Goal: Contribute content: Contribute content

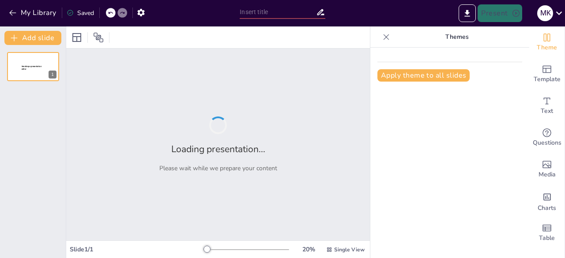
type input "Colonialism and Imperialism in the Archipelago: Historical Context and Implicat…"
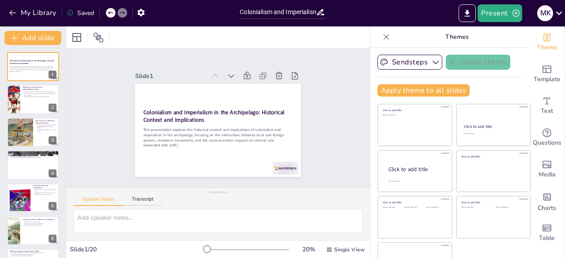
checkbox input "true"
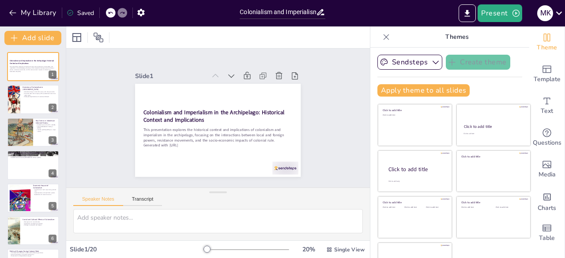
checkbox input "true"
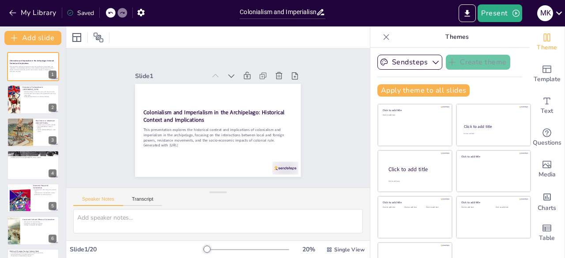
checkbox input "true"
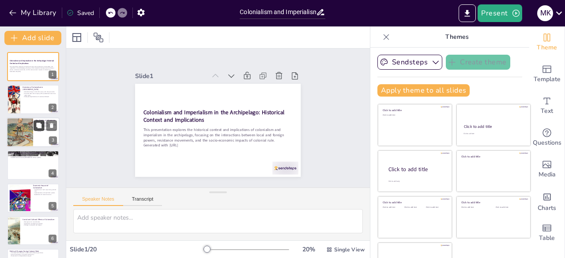
checkbox input "true"
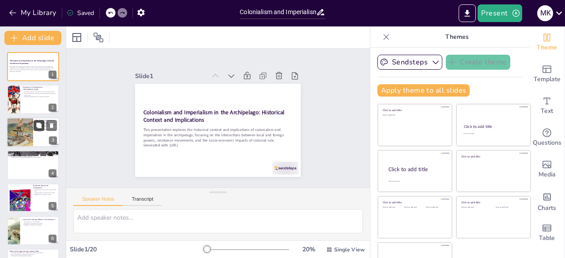
checkbox input "true"
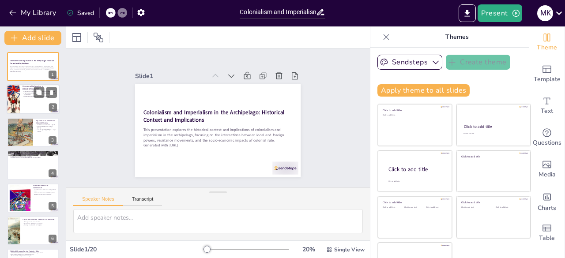
checkbox input "true"
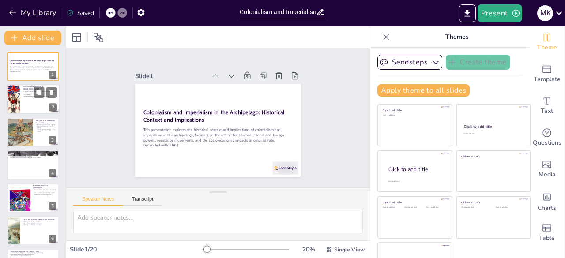
checkbox input "true"
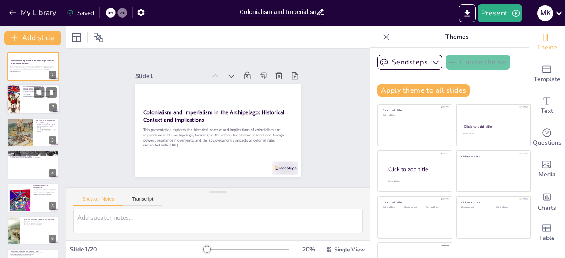
checkbox input "true"
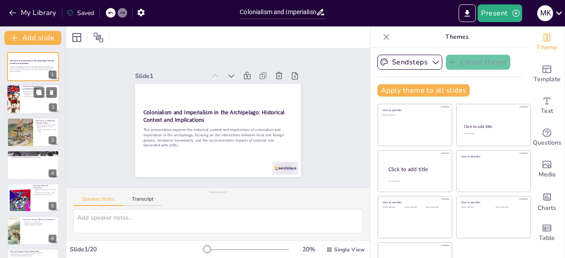
click at [29, 107] on div at bounding box center [33, 100] width 53 height 30
type textarea "The spice trade was a primary motivation for European powers to establish a pre…"
checkbox input "true"
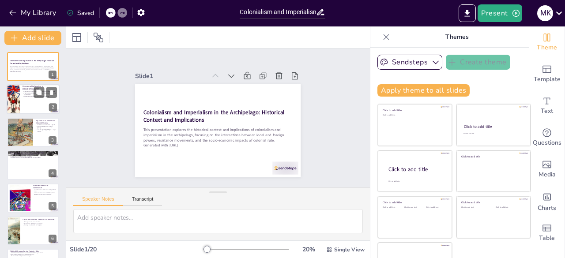
checkbox input "true"
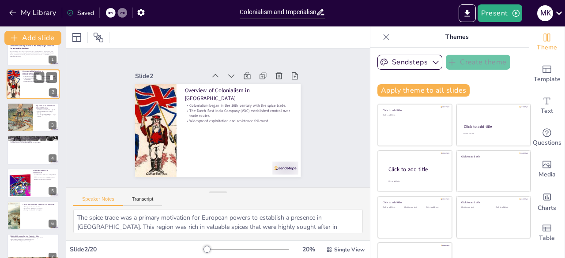
checkbox input "true"
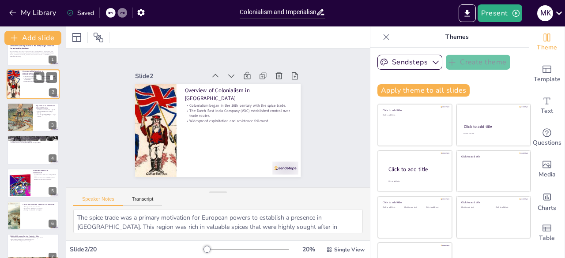
scroll to position [18, 0]
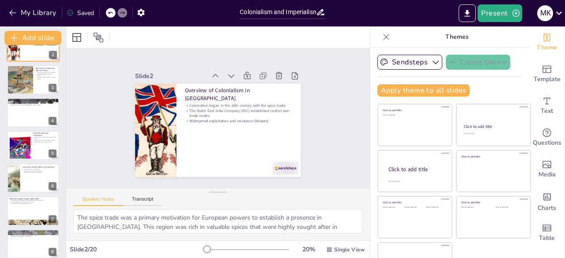
checkbox input "true"
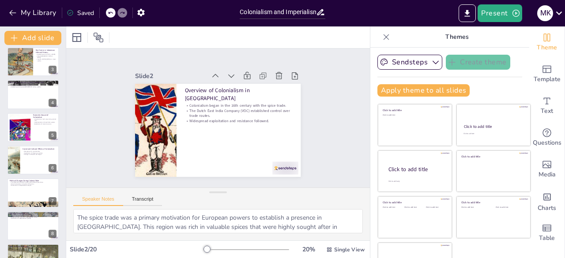
scroll to position [88, 0]
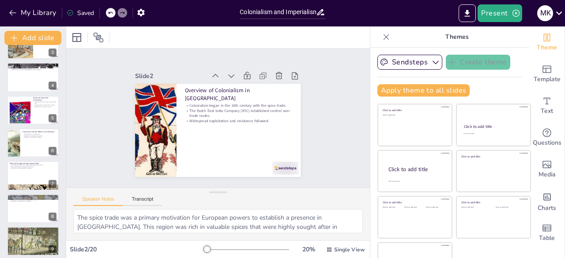
checkbox input "true"
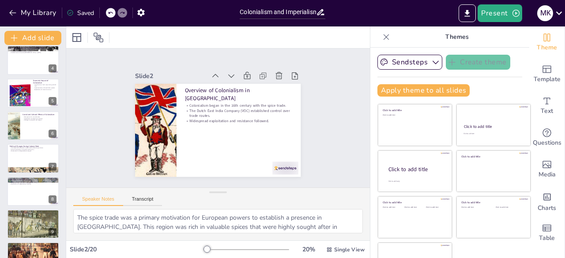
checkbox input "true"
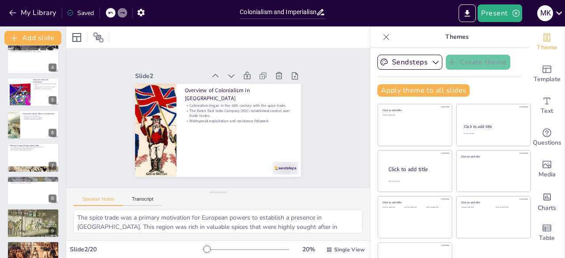
checkbox input "true"
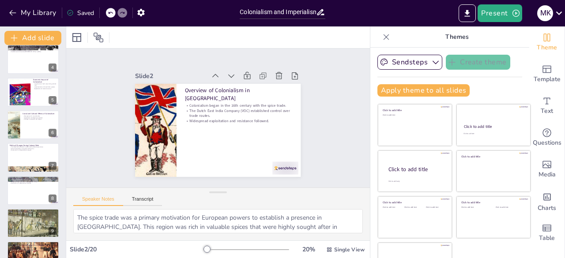
checkbox input "true"
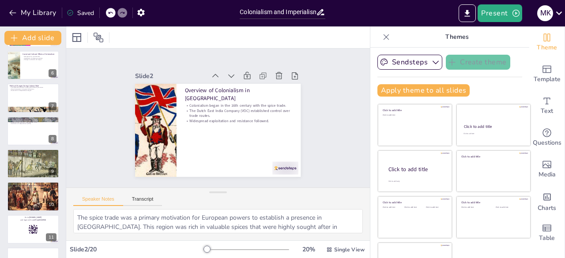
checkbox input "true"
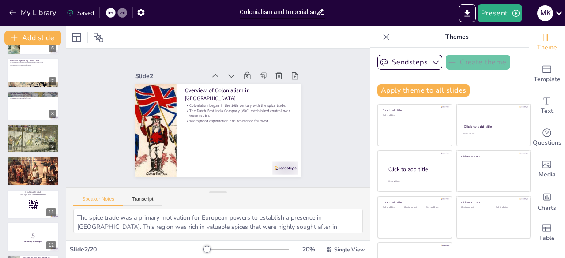
checkbox input "true"
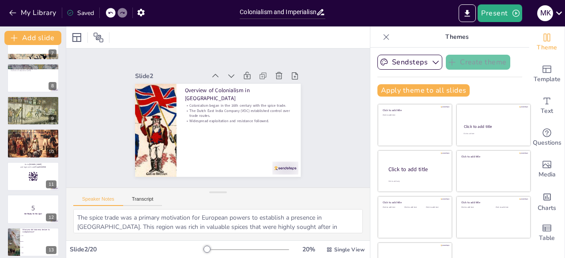
checkbox input "true"
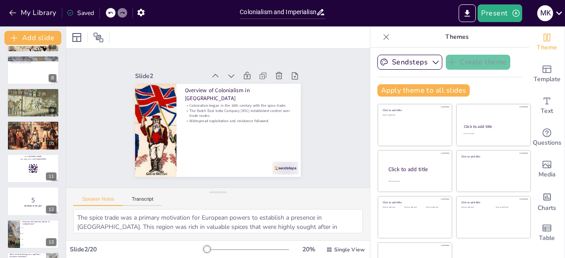
checkbox input "true"
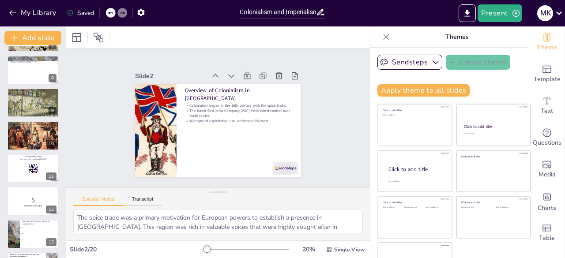
checkbox input "true"
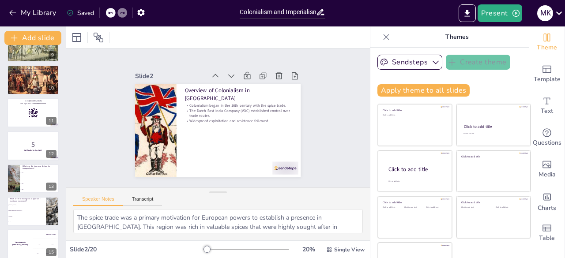
checkbox input "true"
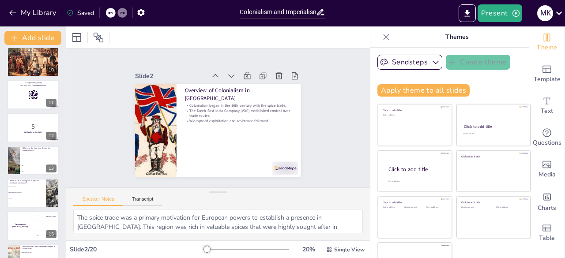
checkbox input "true"
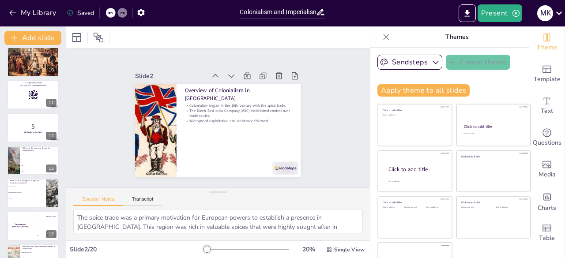
checkbox input "true"
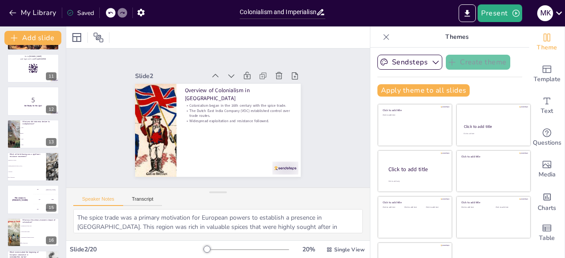
checkbox input "true"
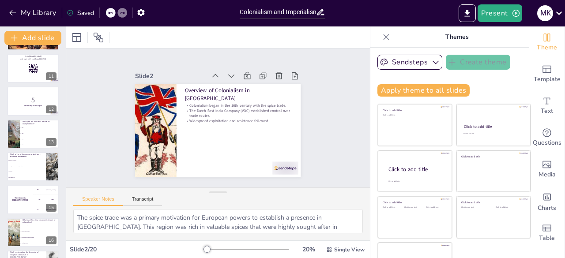
checkbox input "true"
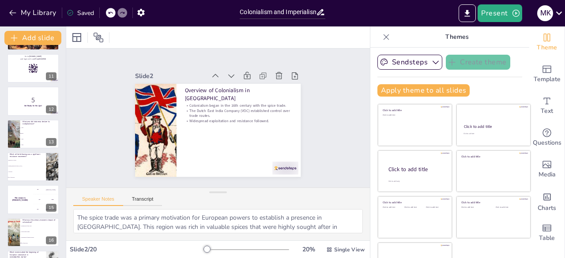
checkbox input "true"
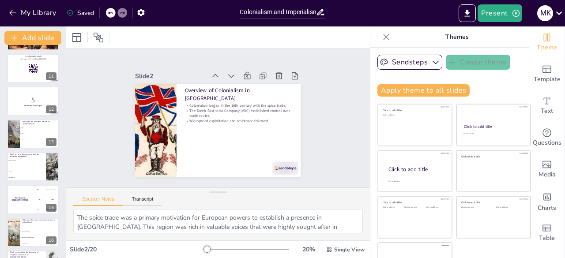
checkbox input "true"
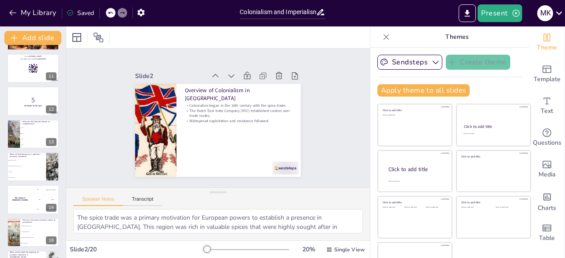
checkbox input "true"
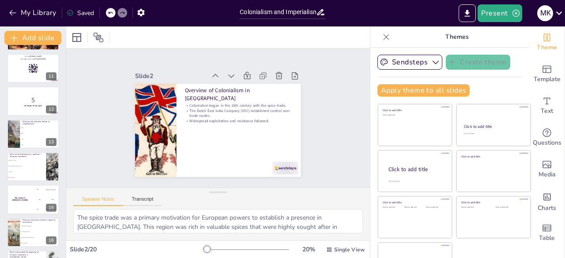
scroll to position [451, 0]
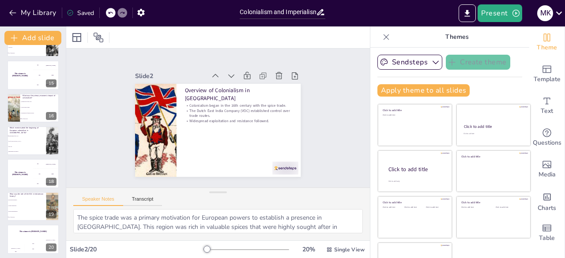
checkbox input "true"
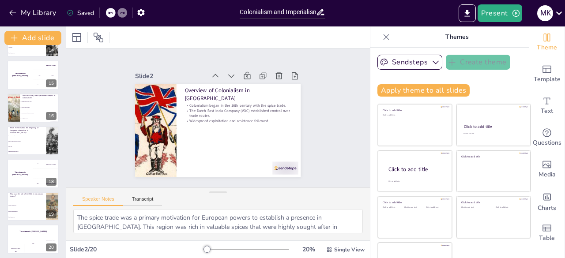
checkbox input "true"
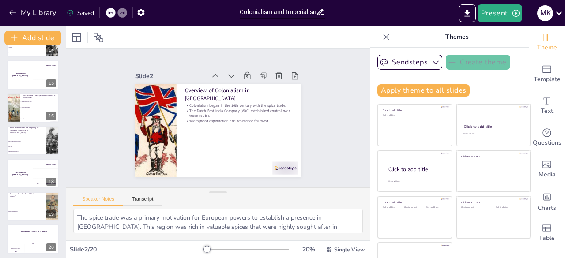
checkbox input "true"
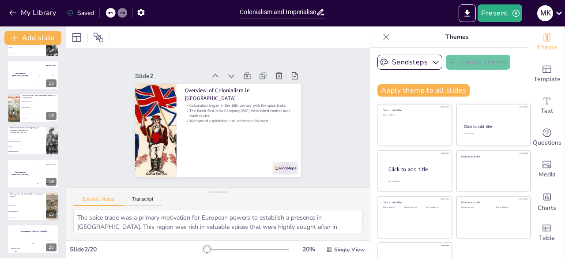
checkbox input "true"
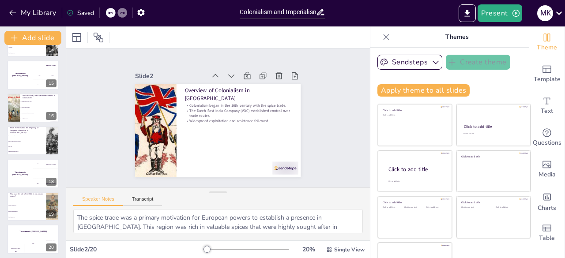
checkbox input "true"
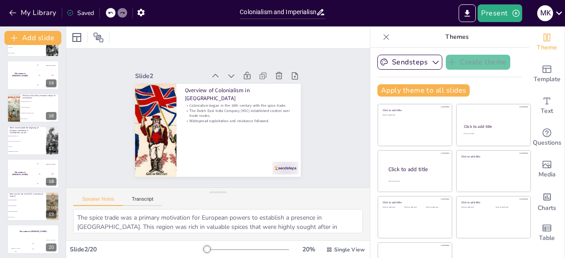
scroll to position [25, 0]
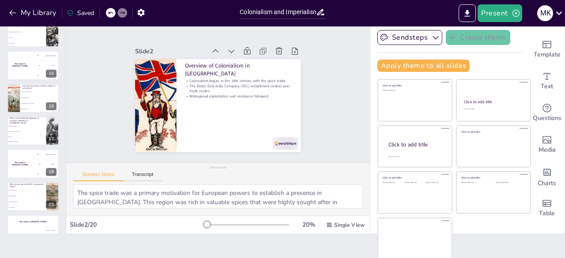
checkbox input "true"
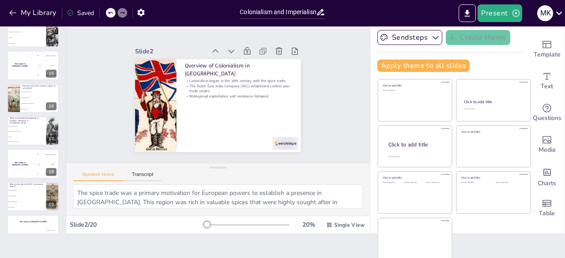
checkbox input "true"
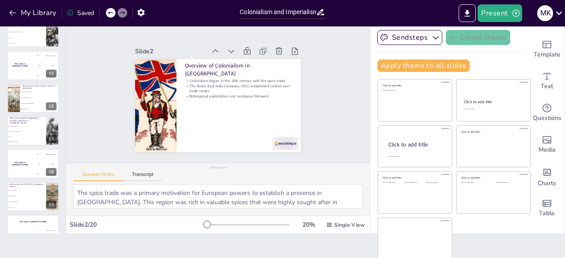
checkbox input "true"
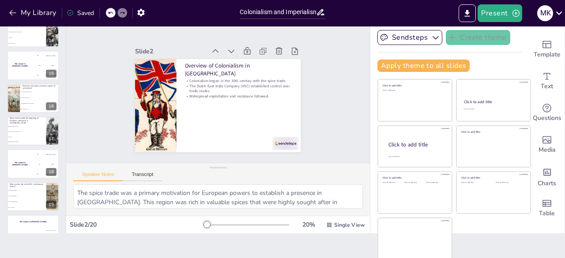
checkbox input "true"
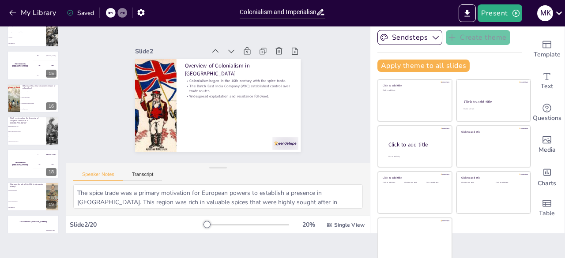
checkbox input "true"
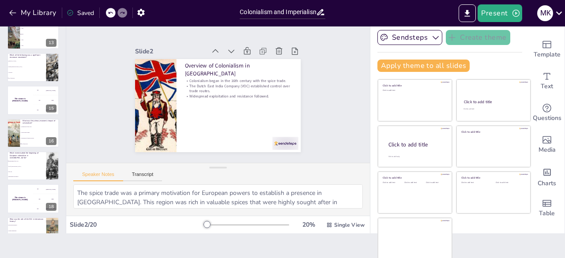
checkbox input "true"
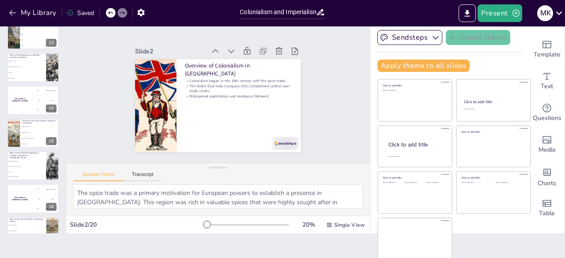
checkbox input "true"
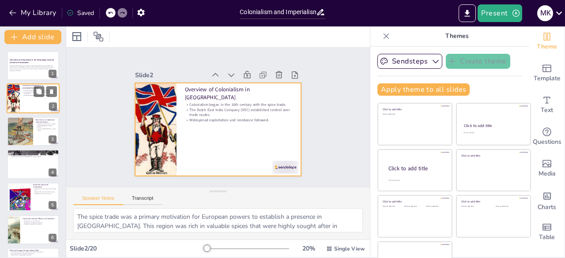
scroll to position [0, 0]
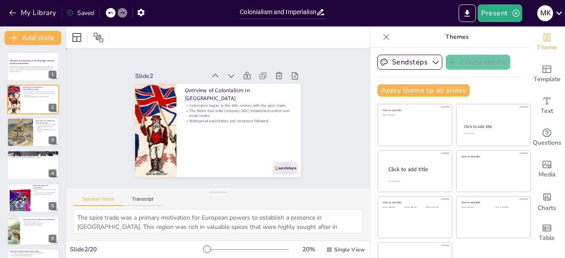
click at [320, 150] on div "Slide 1 Colonialism and Imperialism in the Archipelago: Historical Context and …" at bounding box center [218, 118] width 306 height 319
click at [32, 68] on p "This presentation explores the historical context and implications of coloniali…" at bounding box center [33, 68] width 48 height 5
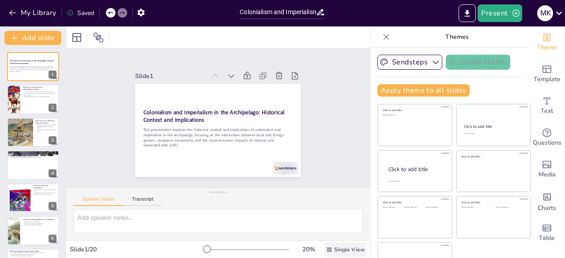
click at [339, 247] on span "Single View" at bounding box center [349, 249] width 30 height 7
click at [315, 150] on div "Slide 1 Colonialism and Imperialism in the Archipelago: Historical Context and …" at bounding box center [217, 118] width 231 height 239
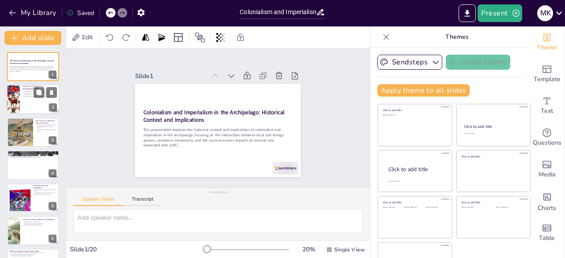
click at [19, 95] on div at bounding box center [13, 100] width 52 height 30
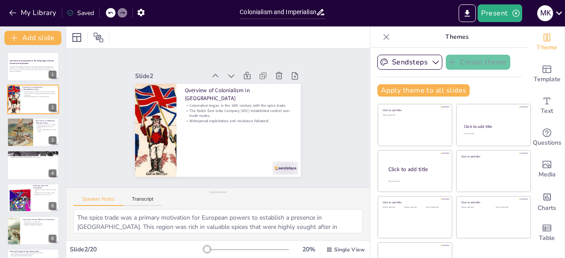
click at [22, 131] on div at bounding box center [20, 132] width 50 height 30
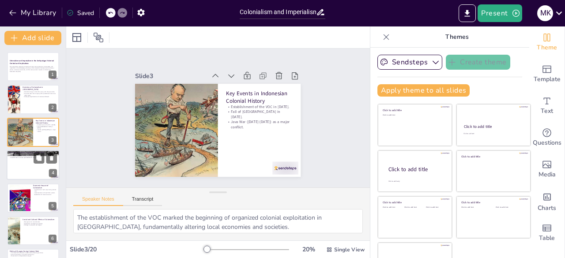
click at [28, 166] on div at bounding box center [33, 165] width 53 height 30
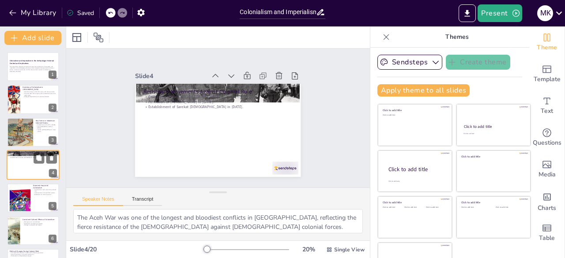
scroll to position [13, 0]
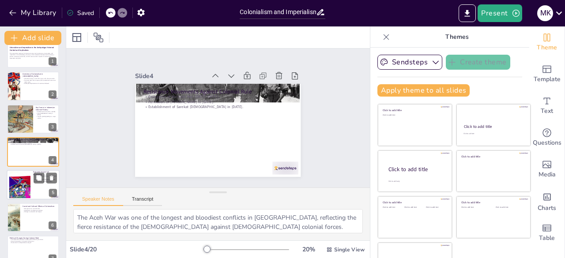
click at [17, 192] on div at bounding box center [20, 184] width 22 height 27
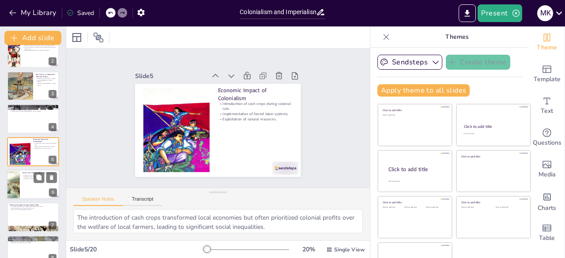
click at [24, 194] on div at bounding box center [33, 184] width 53 height 30
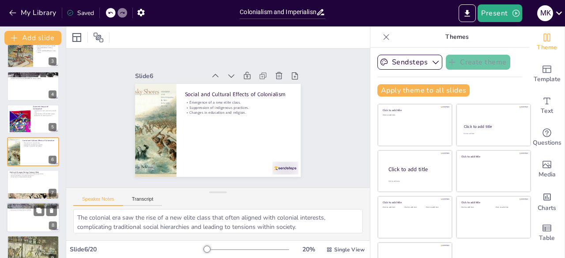
click at [30, 217] on div at bounding box center [33, 218] width 53 height 30
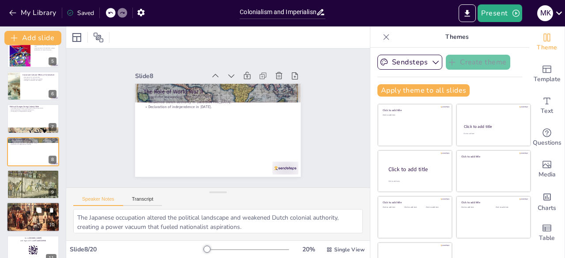
click at [26, 222] on div at bounding box center [32, 218] width 91 height 30
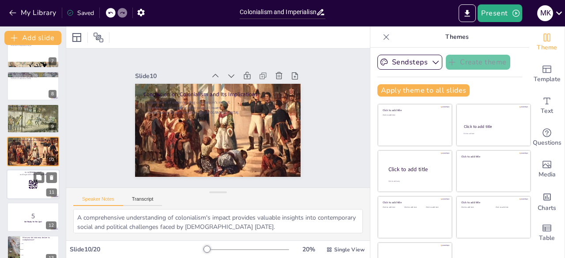
click at [23, 190] on div at bounding box center [33, 184] width 53 height 30
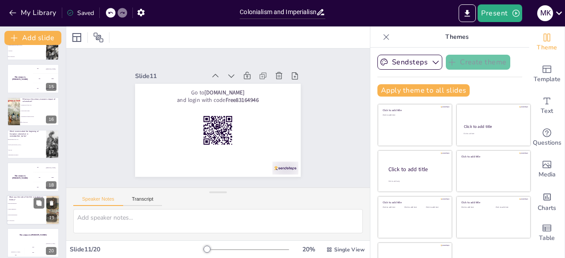
scroll to position [454, 0]
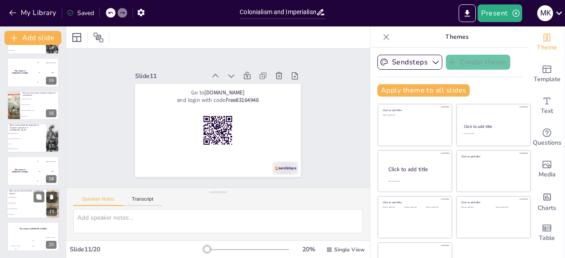
click at [16, 205] on li "Cultural suppression" at bounding box center [27, 203] width 40 height 6
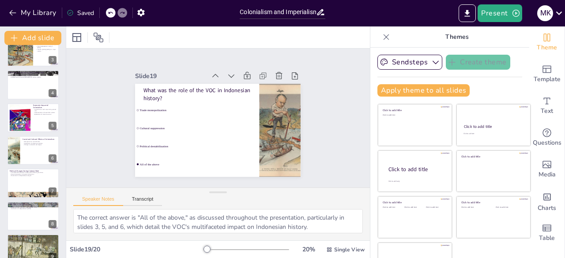
scroll to position [0, 0]
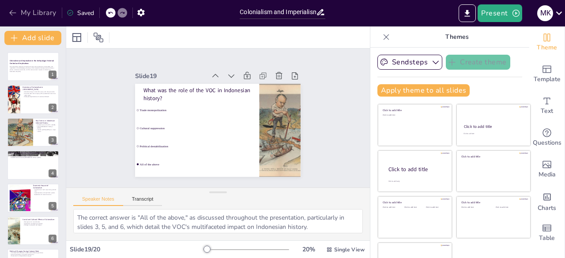
click at [13, 12] on icon "button" at bounding box center [12, 12] width 9 height 9
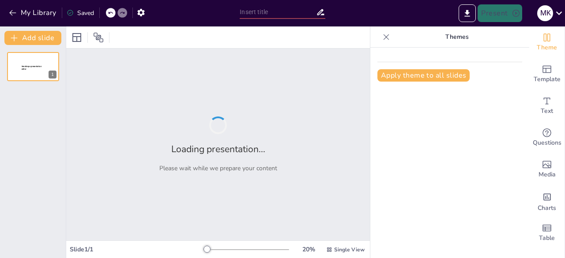
type input "Negotiations and Resistance: Key Diplomatic Efforts and Military Actions ([DATE…"
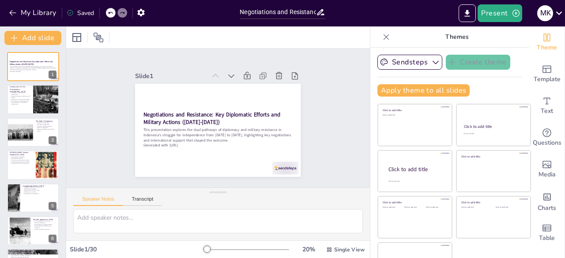
checkbox input "true"
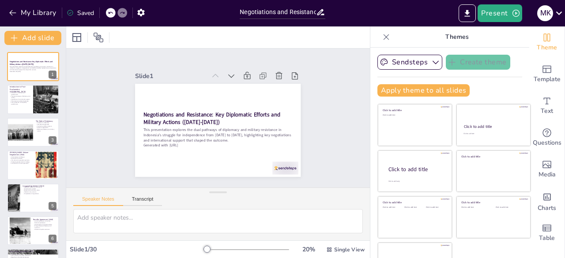
checkbox input "true"
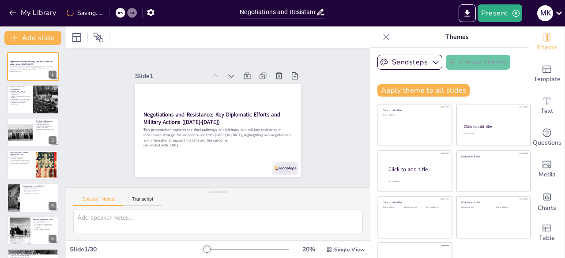
checkbox input "true"
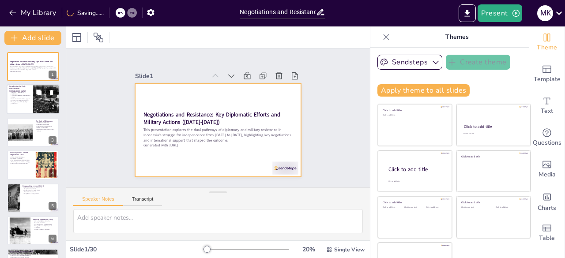
checkbox input "true"
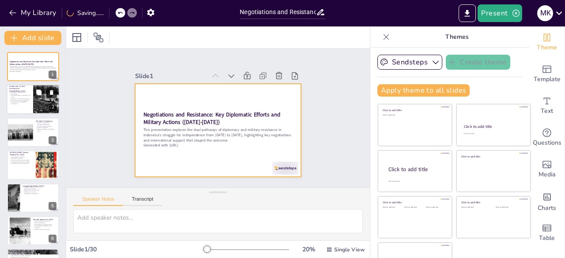
checkbox input "true"
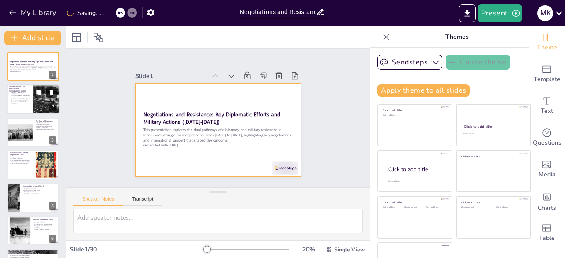
checkbox input "true"
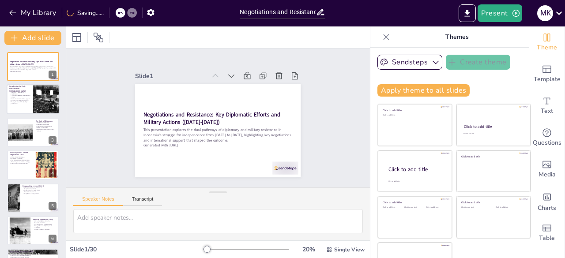
checkbox input "true"
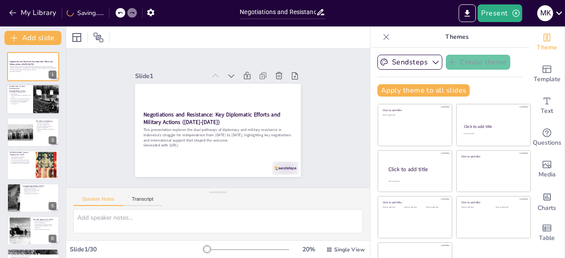
checkbox input "true"
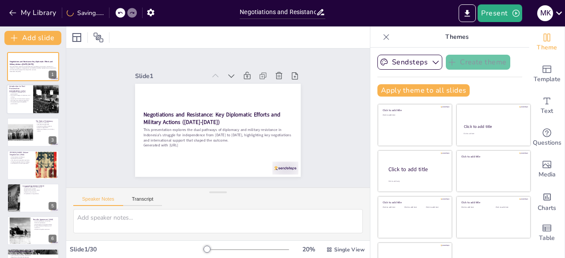
checkbox input "true"
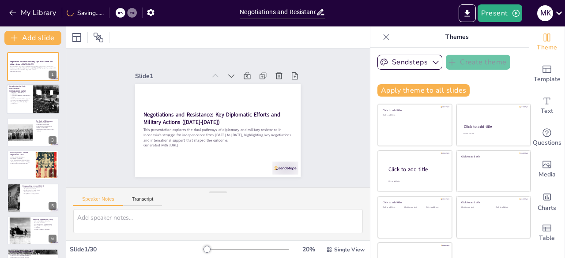
checkbox input "true"
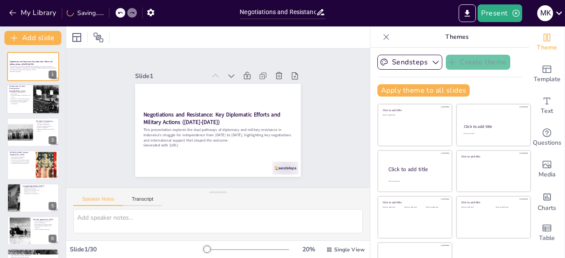
checkbox input "true"
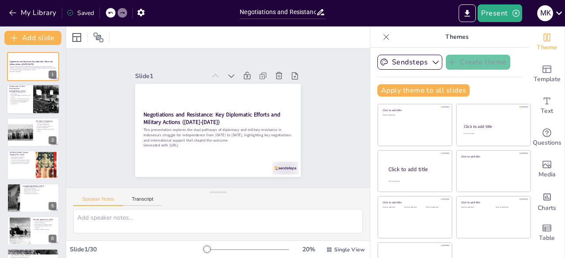
click at [24, 105] on p "The significance of the [DATE] proclamation" at bounding box center [19, 102] width 21 height 3
checkbox input "true"
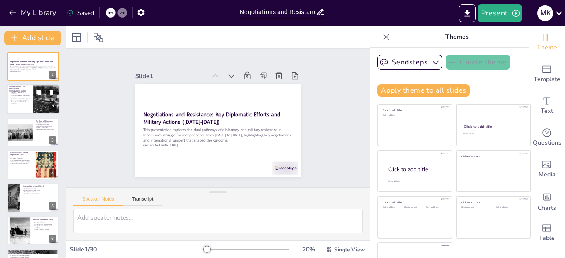
checkbox input "true"
type textarea "The proclamation of independence marked a turning point for [GEOGRAPHIC_DATA], …"
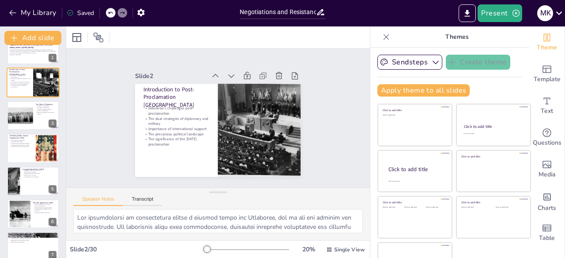
checkbox input "true"
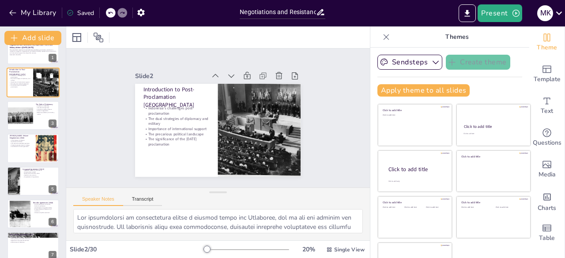
scroll to position [18, 0]
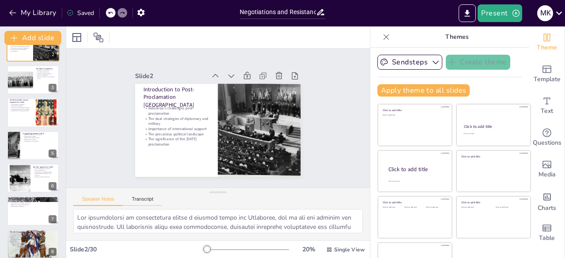
checkbox input "true"
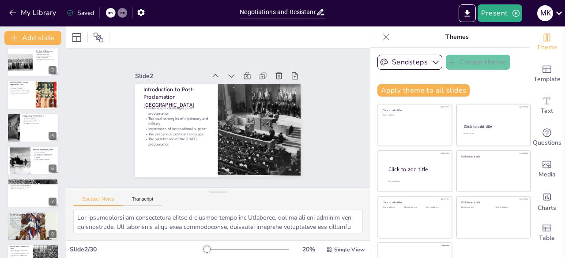
checkbox input "true"
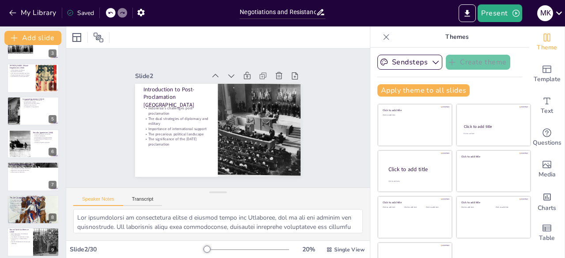
checkbox input "true"
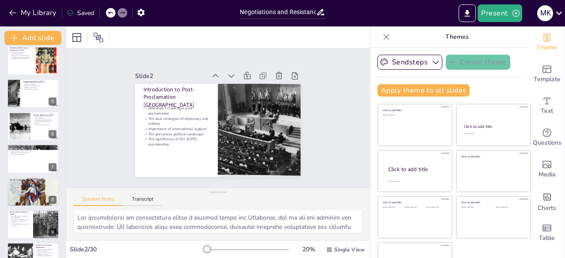
checkbox input "true"
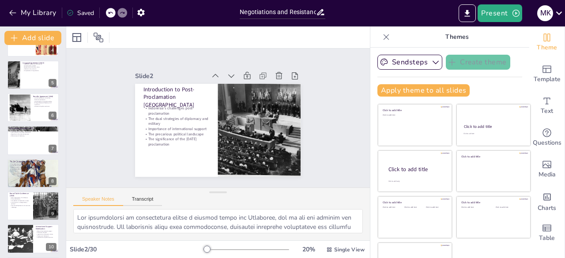
checkbox input "true"
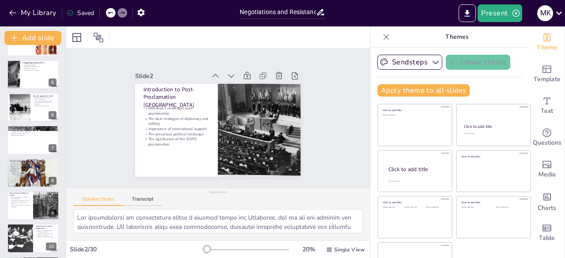
checkbox input "true"
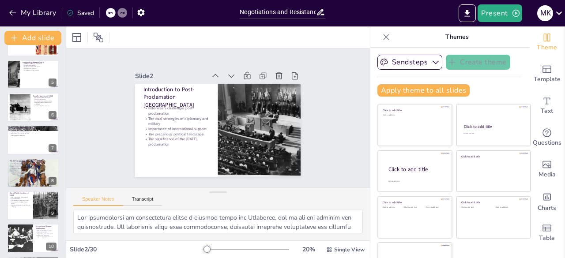
checkbox input "true"
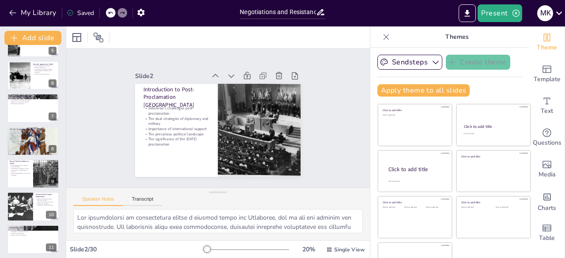
checkbox input "true"
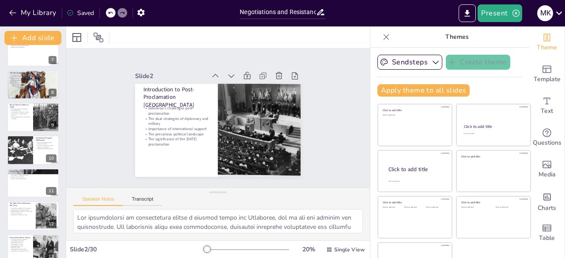
checkbox input "true"
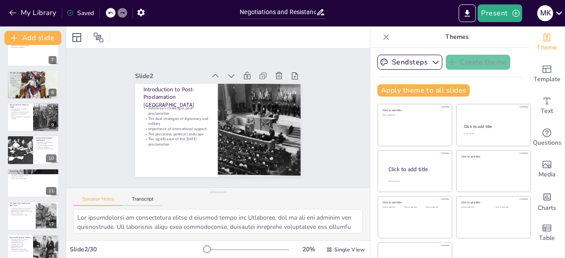
checkbox input "true"
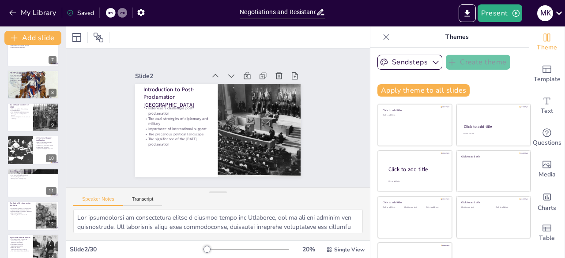
checkbox input "true"
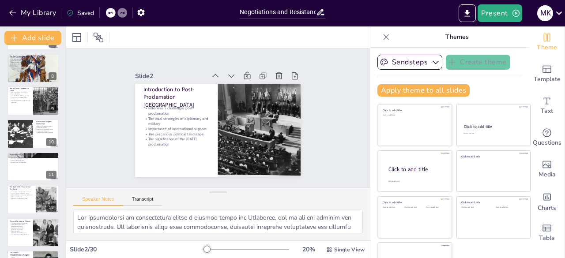
checkbox input "true"
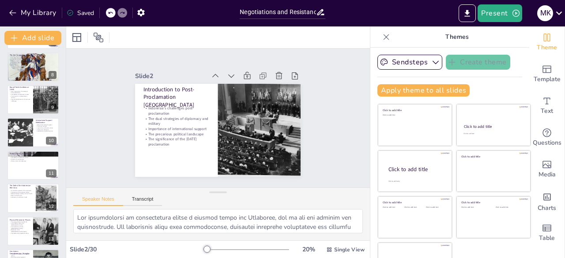
checkbox input "true"
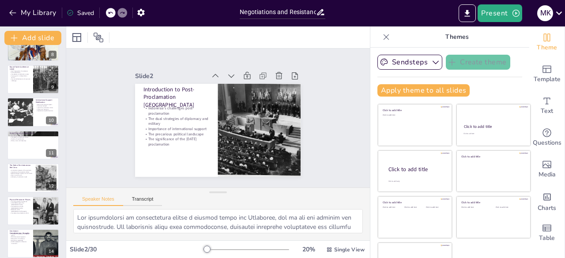
checkbox input "true"
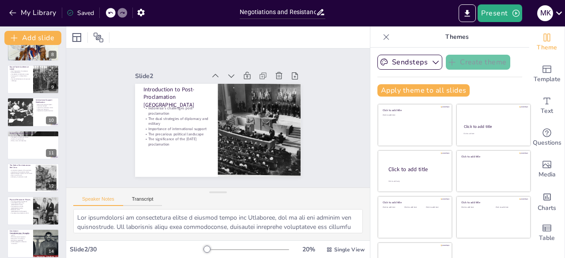
checkbox input "true"
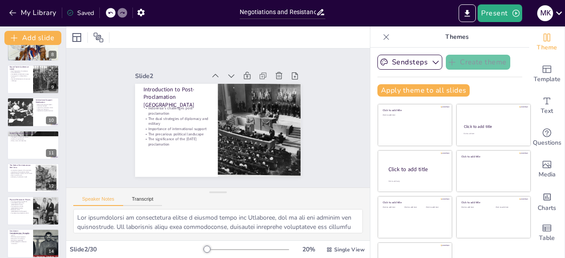
checkbox input "true"
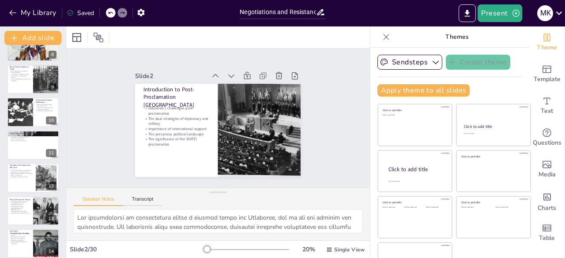
checkbox input "true"
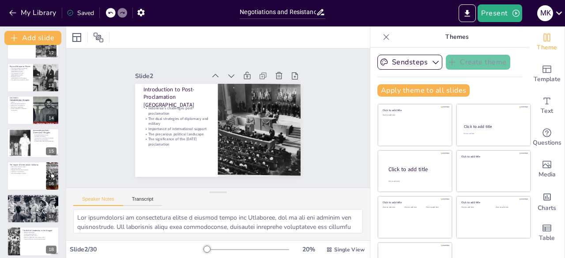
checkbox input "true"
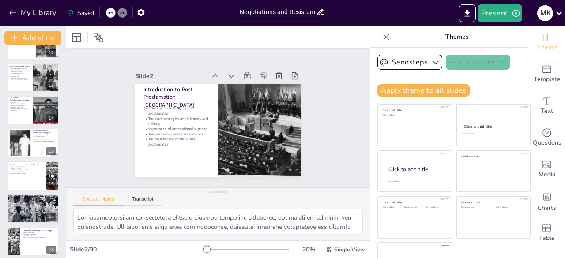
checkbox input "true"
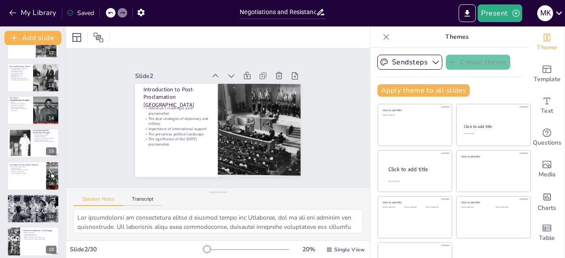
checkbox input "true"
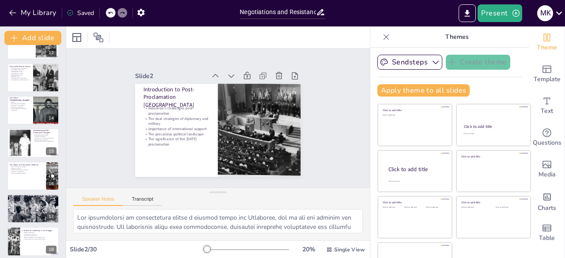
checkbox input "true"
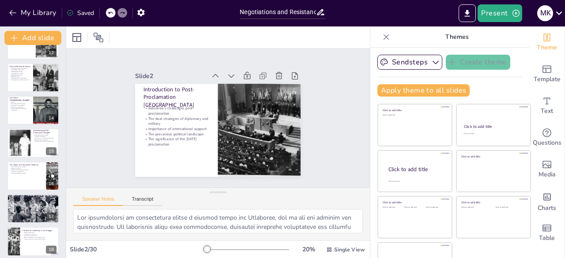
checkbox input "true"
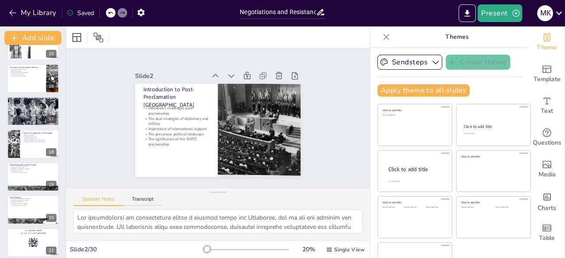
checkbox input "true"
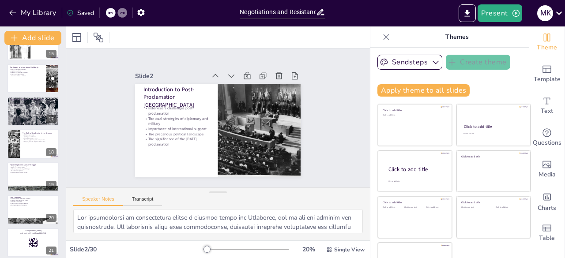
checkbox input "true"
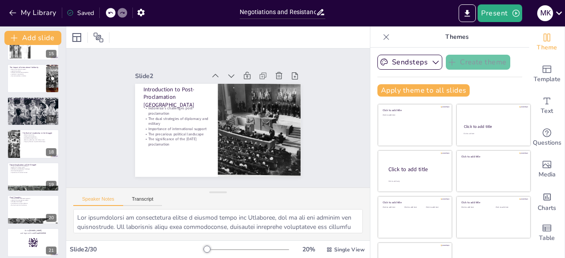
checkbox input "true"
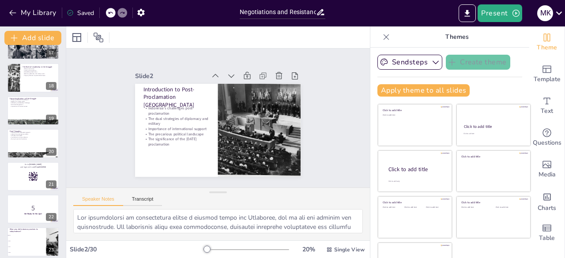
checkbox input "true"
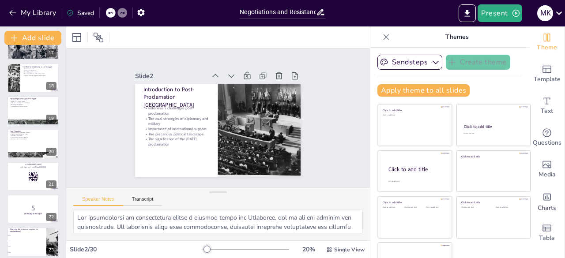
checkbox input "true"
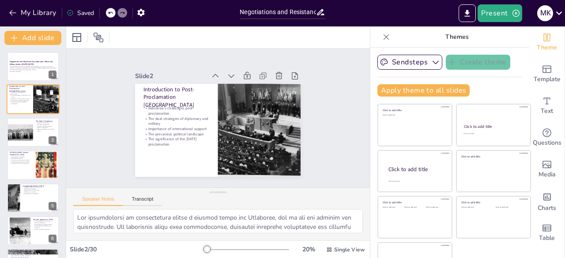
scroll to position [0, 0]
click at [431, 64] on icon "button" at bounding box center [435, 62] width 9 height 9
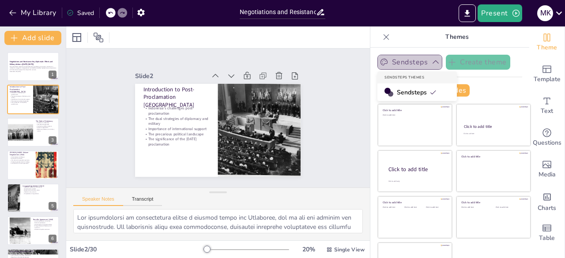
click at [431, 64] on icon "button" at bounding box center [435, 62] width 9 height 9
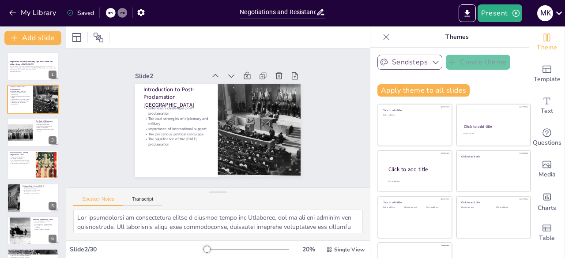
drag, startPoint x: 433, startPoint y: 36, endPoint x: 374, endPoint y: 35, distance: 59.1
click at [374, 35] on div "Themes" at bounding box center [449, 36] width 159 height 21
click at [383, 35] on icon at bounding box center [386, 37] width 6 height 6
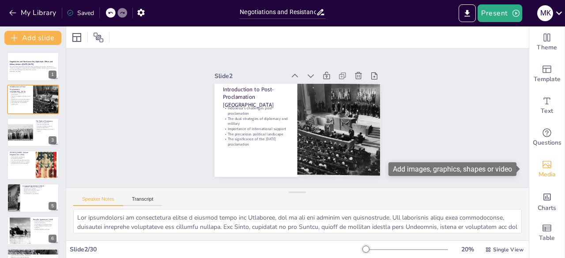
click at [540, 178] on span "Media" at bounding box center [546, 175] width 17 height 10
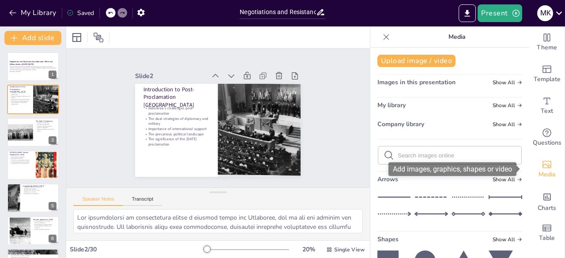
click at [544, 163] on icon "Add images, graphics, shapes or video" at bounding box center [546, 165] width 9 height 8
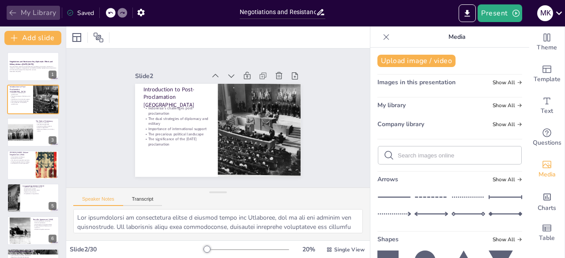
click at [17, 17] on button "My Library" at bounding box center [33, 13] width 53 height 14
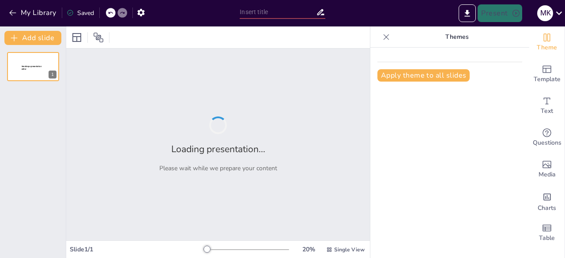
type input "Strategi Diplomasi dan Militer dalam Mempertahankan Eksistensi Republik Indones…"
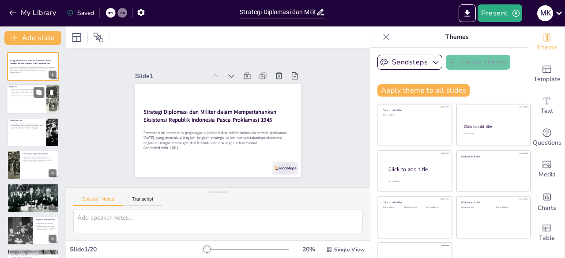
click at [19, 98] on div at bounding box center [33, 100] width 53 height 30
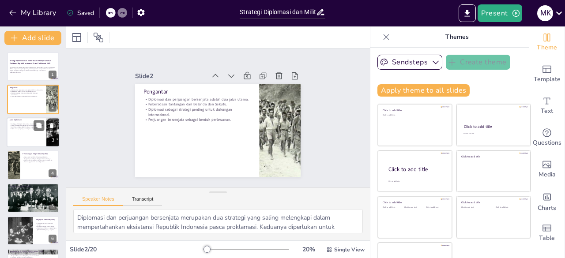
click at [24, 134] on div at bounding box center [33, 132] width 53 height 30
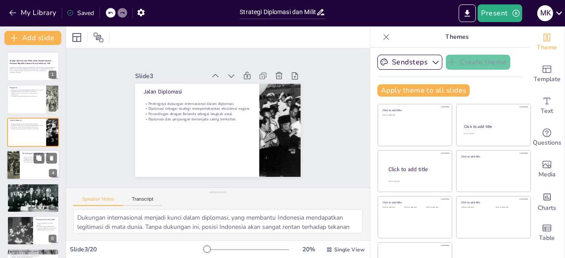
click at [30, 173] on div at bounding box center [33, 165] width 53 height 30
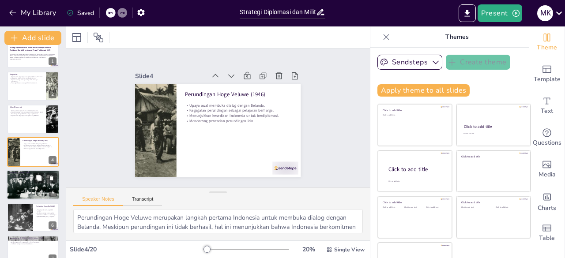
click at [27, 190] on div at bounding box center [33, 184] width 53 height 31
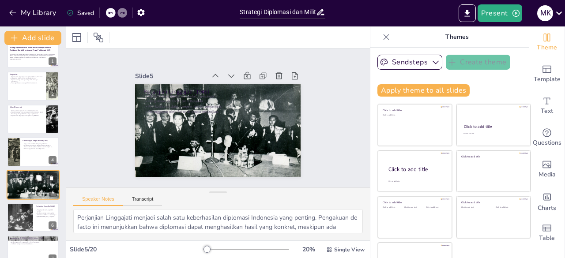
scroll to position [46, 0]
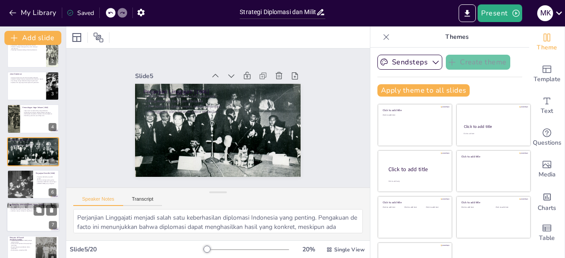
click at [28, 221] on div at bounding box center [33, 218] width 53 height 30
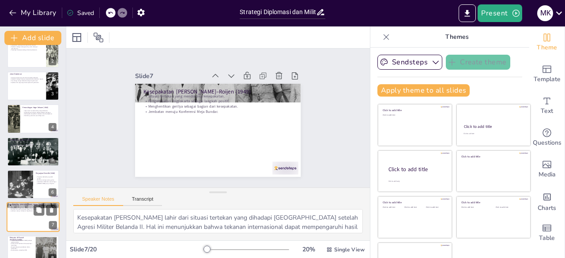
scroll to position [112, 0]
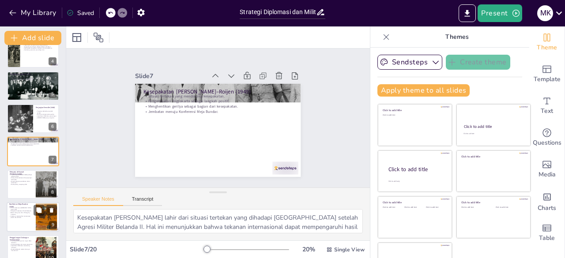
click at [17, 212] on p "Beban utang yang harus ditanggung Indonesia." at bounding box center [21, 213] width 24 height 3
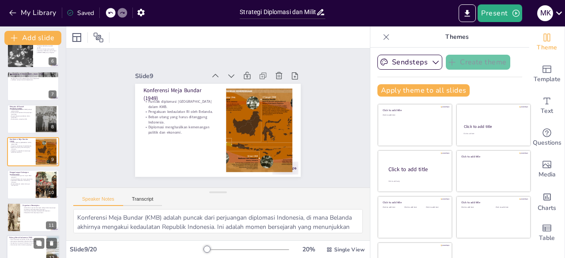
click at [18, 246] on div at bounding box center [33, 250] width 53 height 30
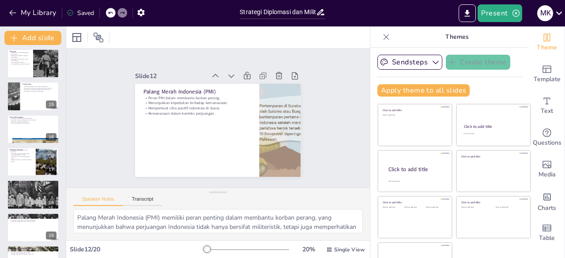
scroll to position [454, 0]
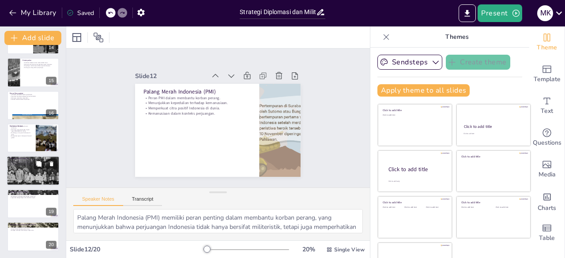
click at [18, 175] on div at bounding box center [33, 171] width 53 height 35
type textarea "Kepemimpinan Dwi Tunggal Soekarno-Hatta menjadi faktor kunci dalam menyatukan b…"
